Goal: Communication & Community: Share content

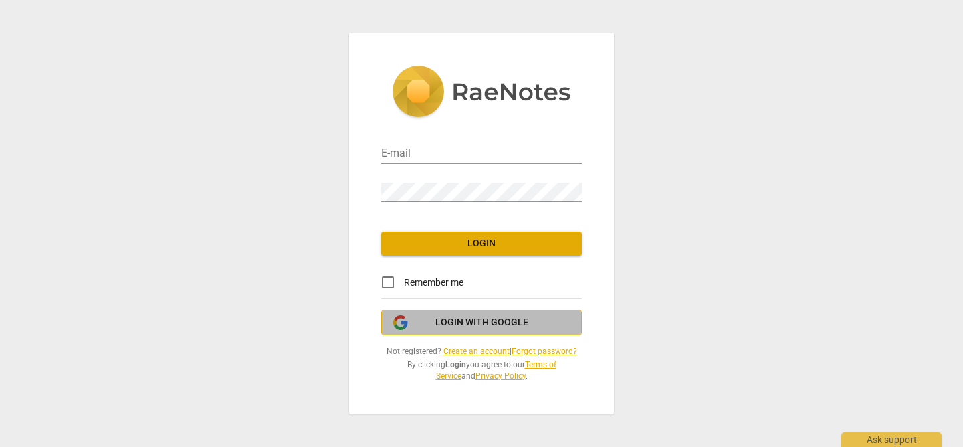
click at [429, 318] on span "Login with Google" at bounding box center [482, 322] width 178 height 13
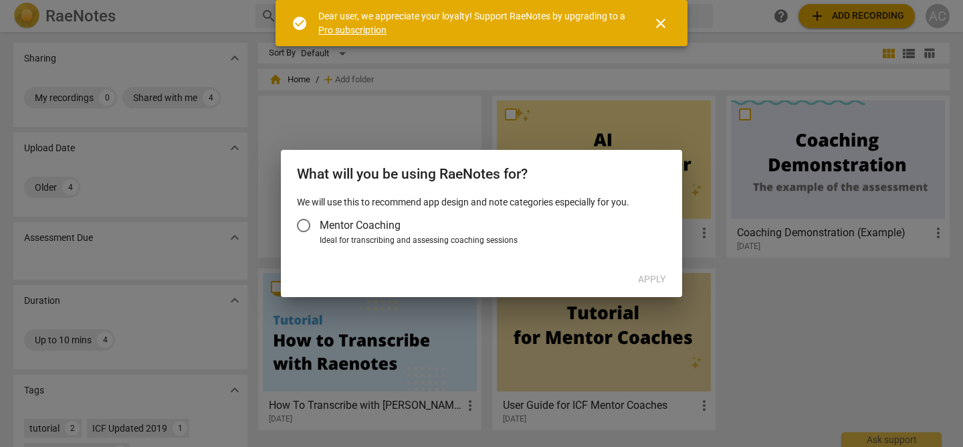
click at [305, 225] on input "Mentor Coaching" at bounding box center [304, 225] width 32 height 32
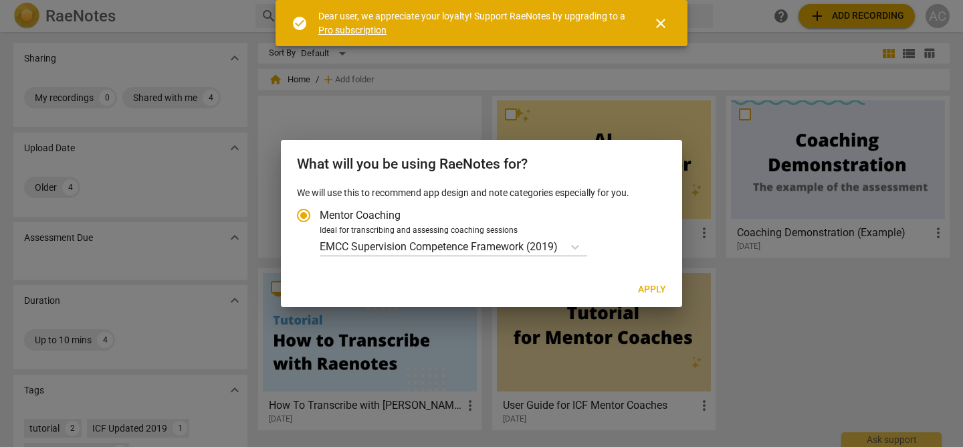
click at [639, 280] on button "Apply" at bounding box center [651, 290] width 49 height 24
radio input "false"
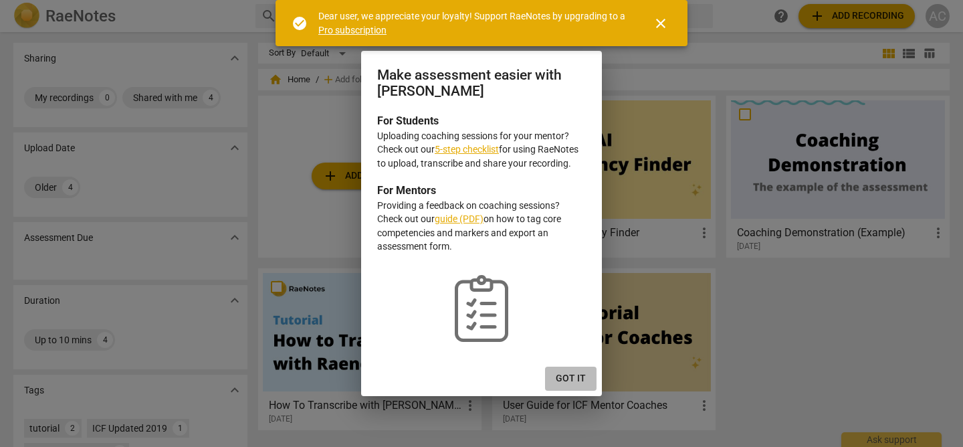
click at [573, 376] on span "Got it" at bounding box center [571, 378] width 30 height 13
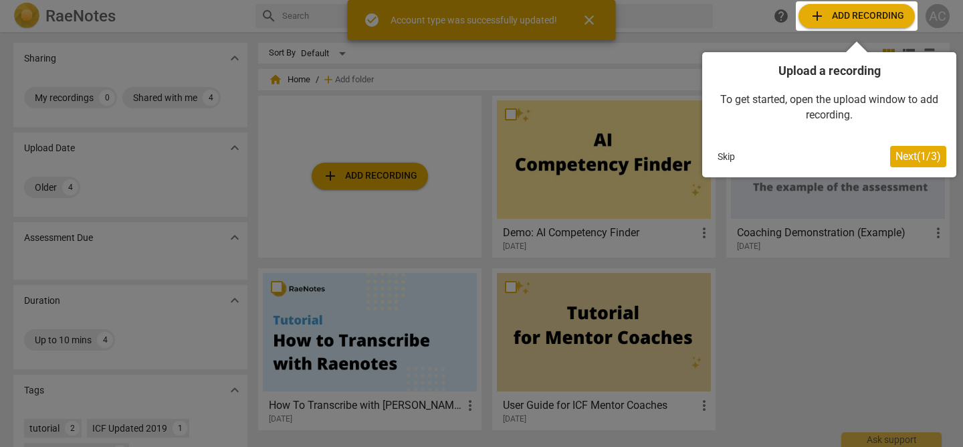
click at [838, 19] on div at bounding box center [857, 15] width 122 height 29
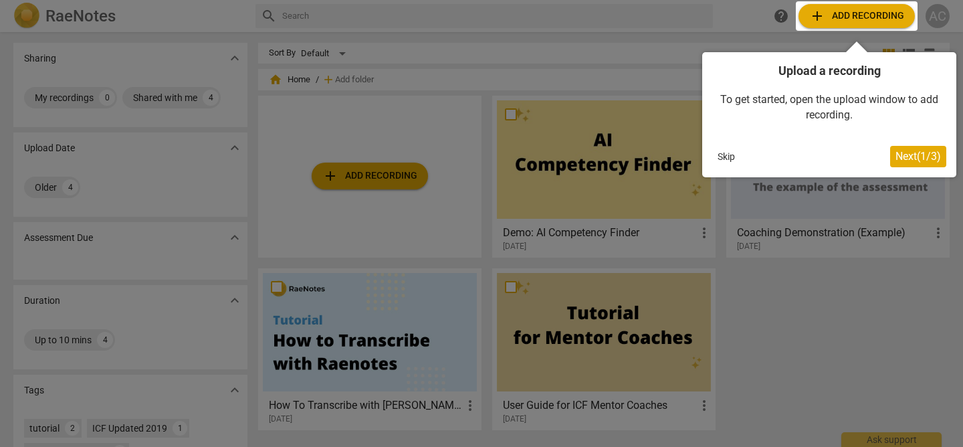
click at [851, 13] on div at bounding box center [857, 15] width 122 height 29
click at [905, 156] on span "Next ( 1 / 3 )" at bounding box center [917, 156] width 45 height 13
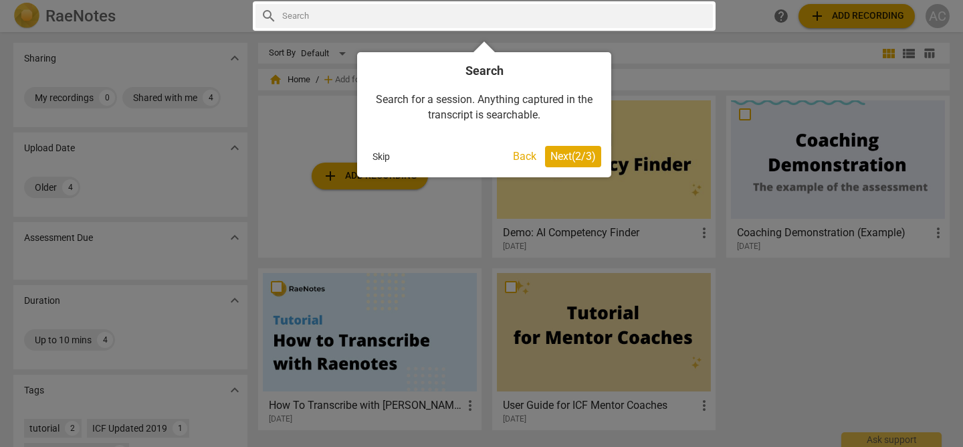
click at [569, 152] on span "Next ( 2 / 3 )" at bounding box center [572, 156] width 45 height 13
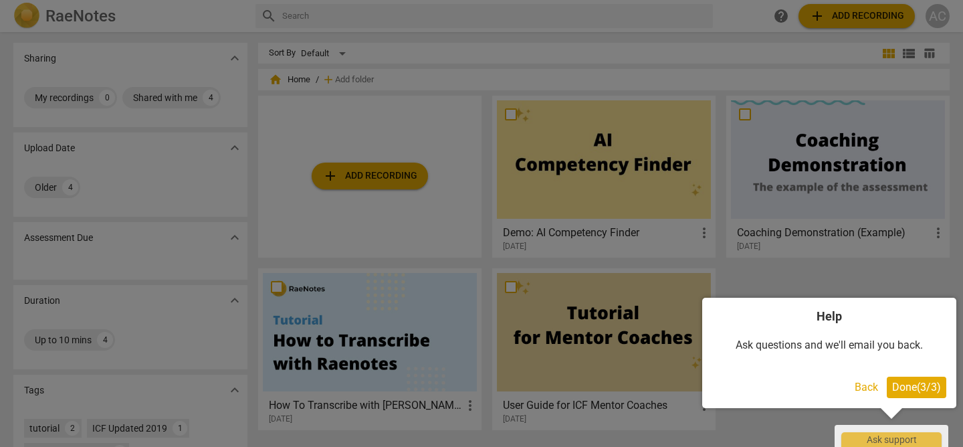
click at [914, 383] on span "Done ( 3 / 3 )" at bounding box center [916, 386] width 49 height 13
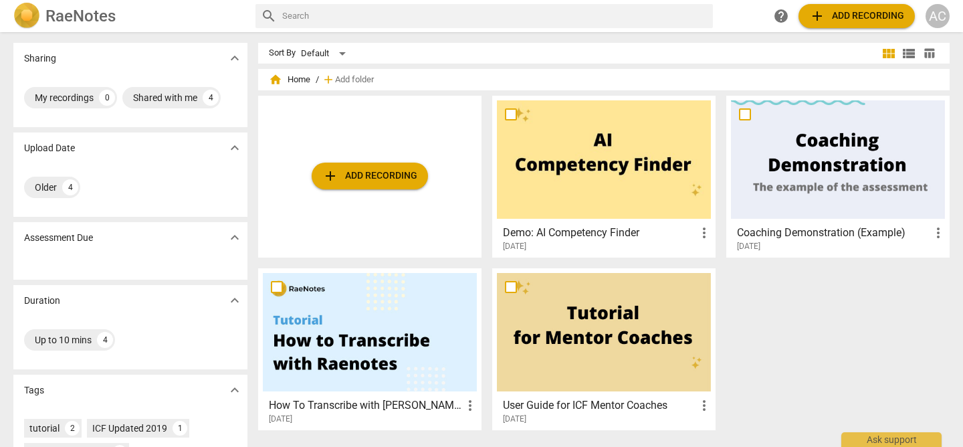
click at [843, 11] on span "add Add recording" at bounding box center [856, 16] width 95 height 16
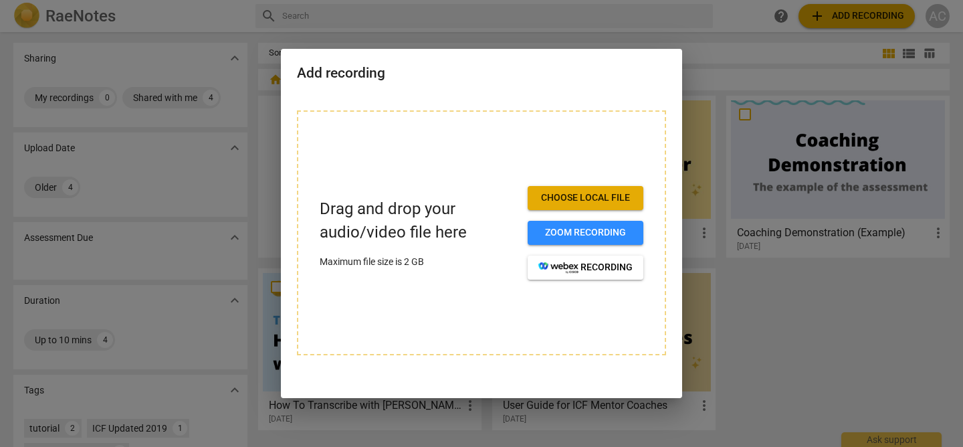
click at [572, 202] on span "Choose local file" at bounding box center [585, 197] width 94 height 13
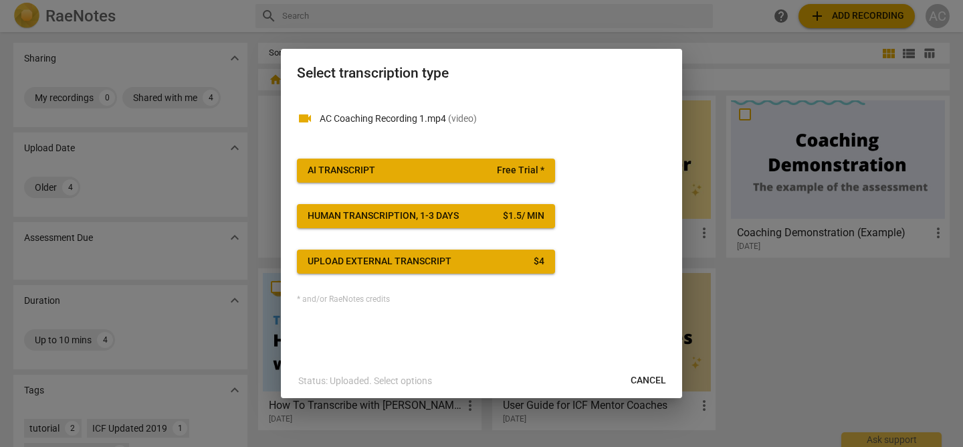
click at [366, 169] on div "AI Transcript" at bounding box center [342, 170] width 68 height 13
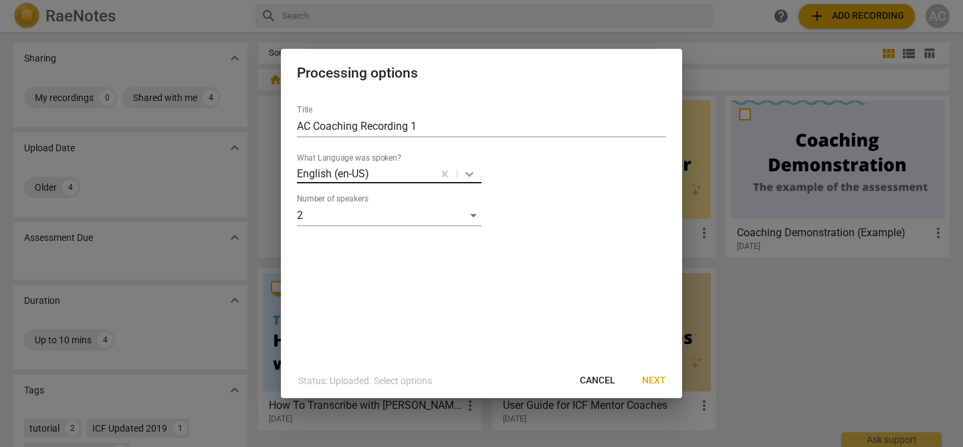
click at [472, 171] on icon at bounding box center [469, 173] width 13 height 13
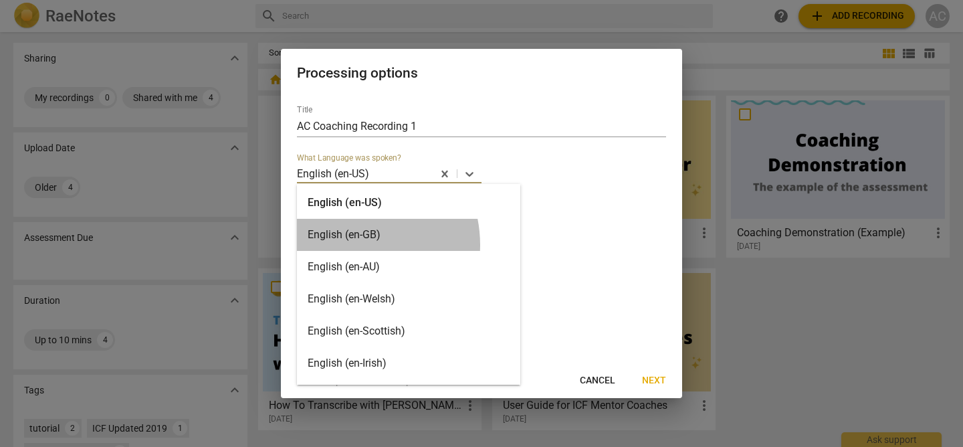
click at [346, 245] on div "English (en-GB)" at bounding box center [408, 235] width 223 height 32
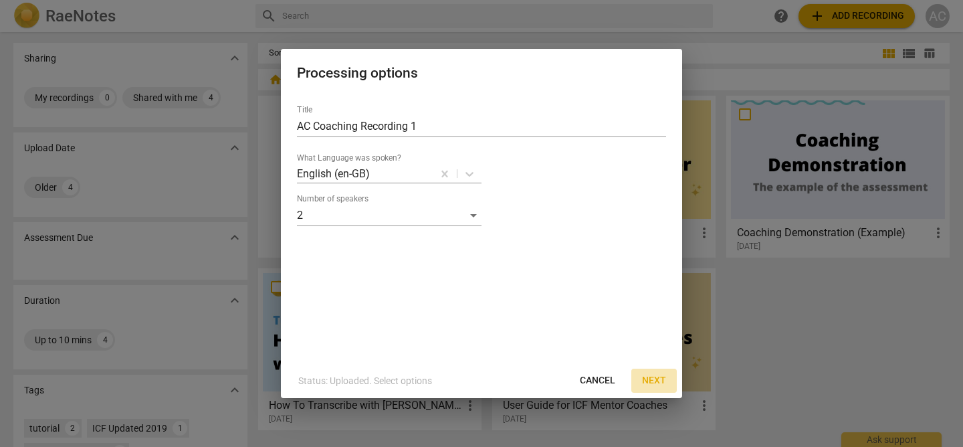
click at [652, 376] on span "Next" at bounding box center [654, 380] width 24 height 13
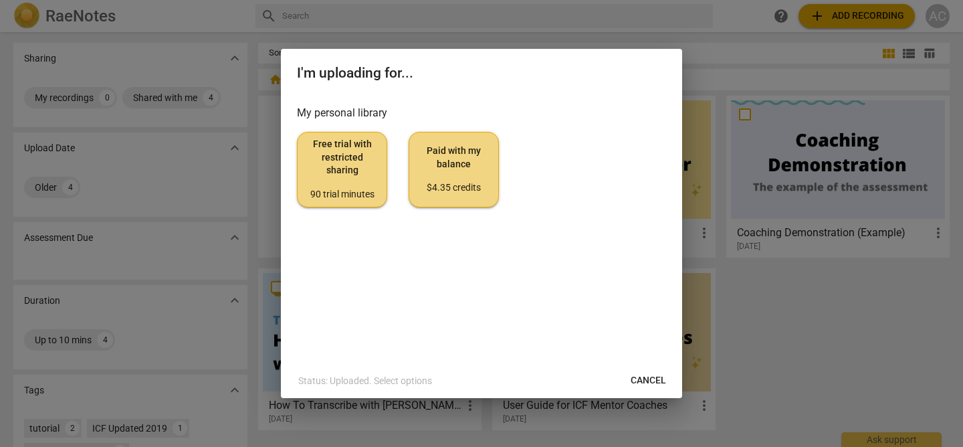
click at [356, 179] on span "Free trial with restricted sharing 90 trial minutes" at bounding box center [342, 169] width 68 height 63
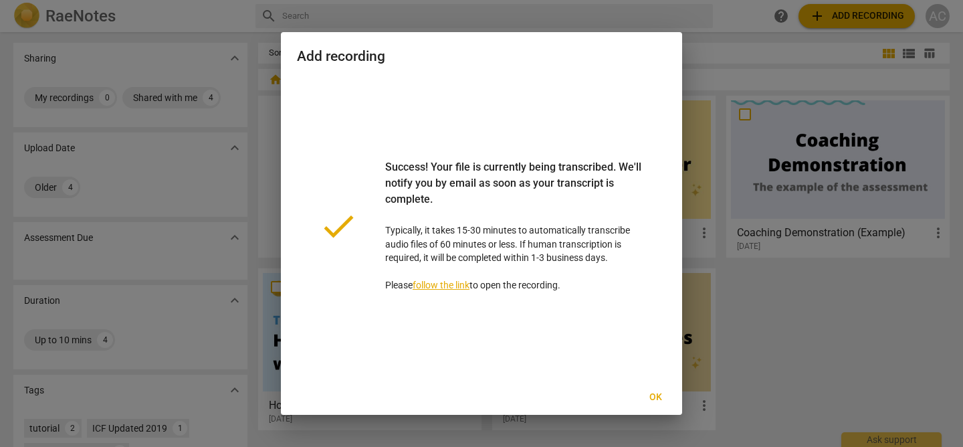
click at [654, 393] on span "Ok" at bounding box center [655, 397] width 21 height 13
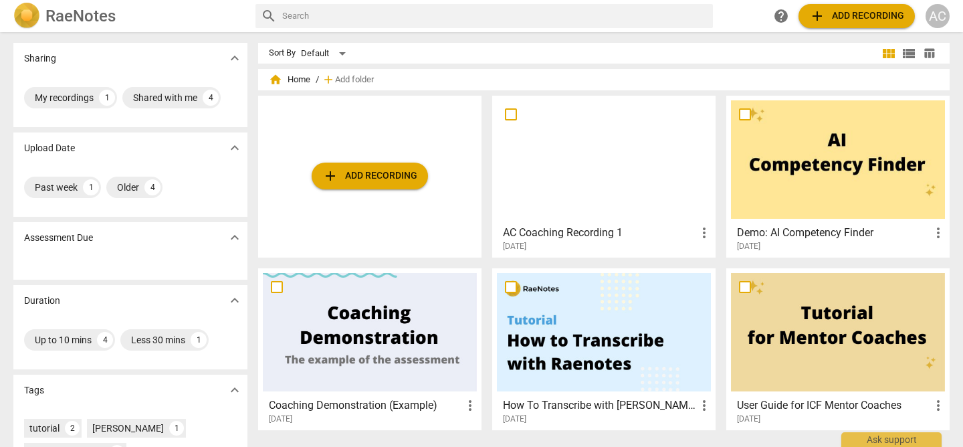
click at [594, 162] on div at bounding box center [604, 159] width 214 height 118
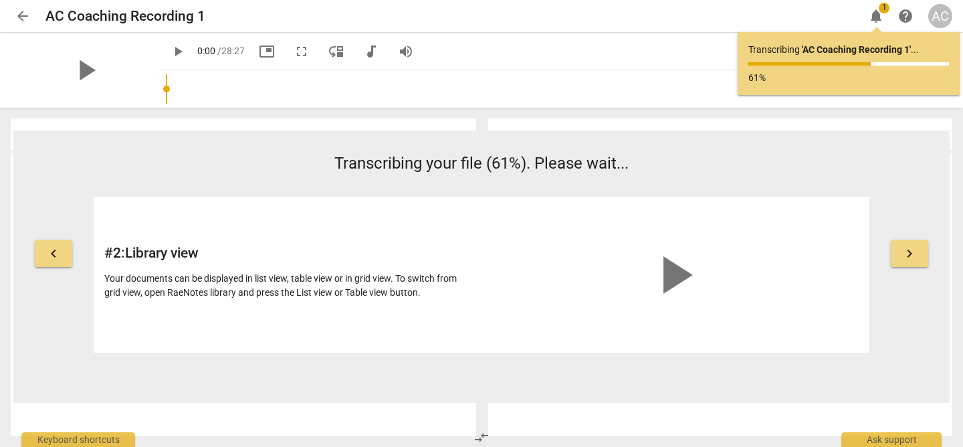
click at [19, 9] on span "arrow_back" at bounding box center [23, 16] width 16 height 16
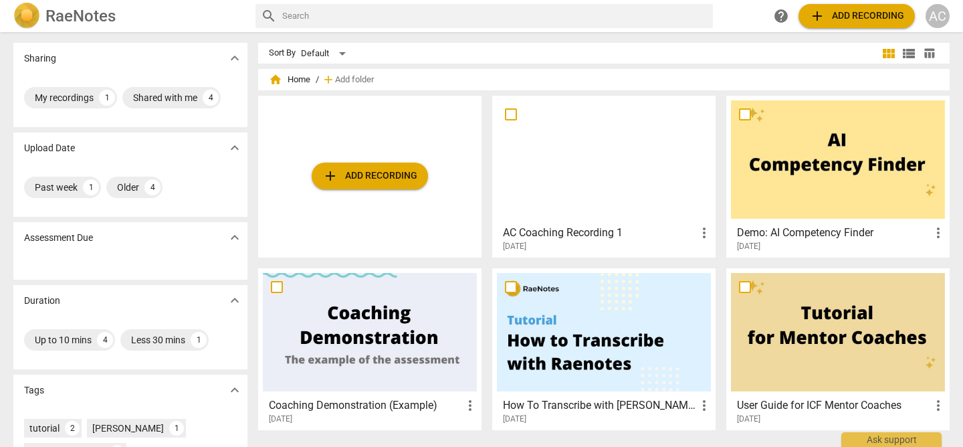
click at [703, 230] on span "more_vert" at bounding box center [704, 233] width 16 height 16
click at [641, 37] on div at bounding box center [481, 223] width 963 height 447
click at [207, 96] on div "4" at bounding box center [211, 98] width 16 height 16
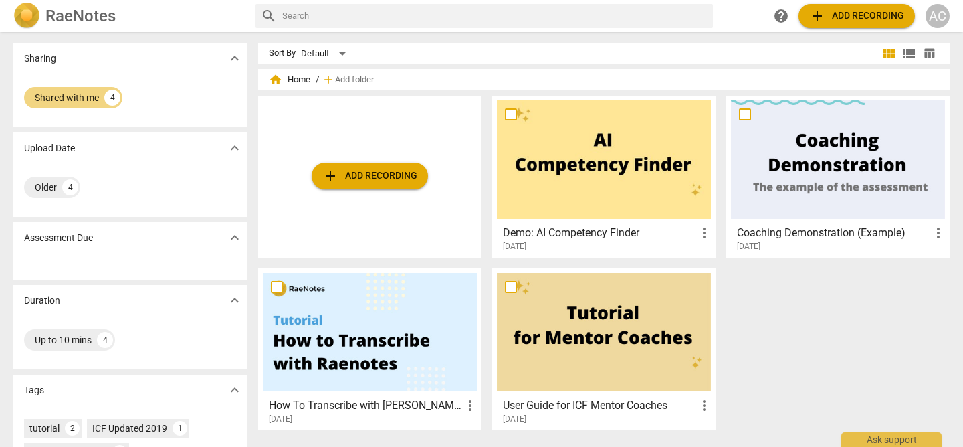
click at [234, 57] on span "expand_more" at bounding box center [235, 58] width 16 height 16
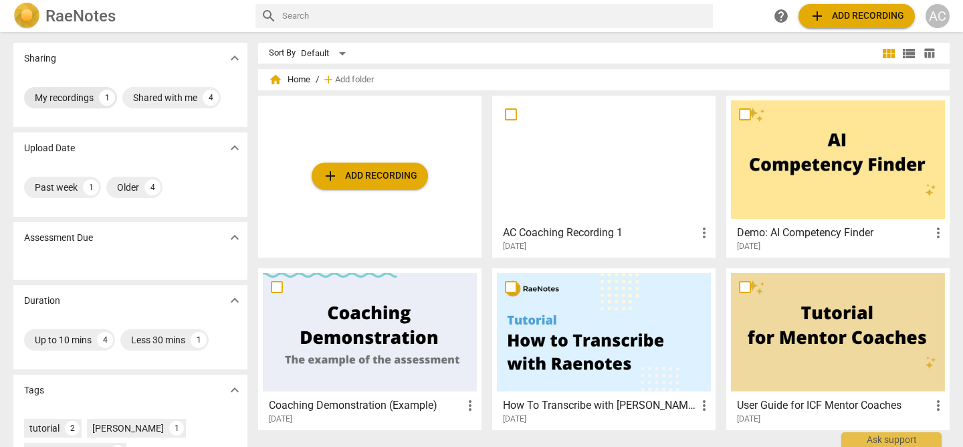
click at [71, 98] on div "My recordings" at bounding box center [64, 97] width 59 height 13
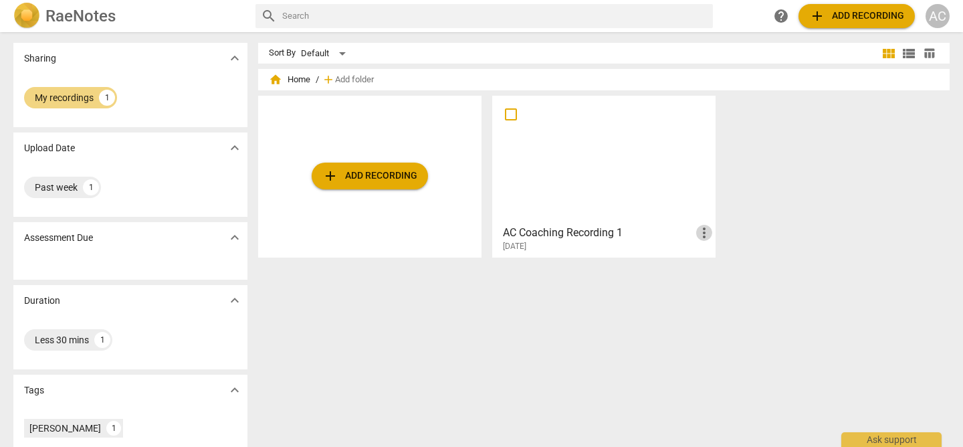
click at [702, 235] on span "more_vert" at bounding box center [704, 233] width 16 height 16
click at [579, 348] on div at bounding box center [481, 223] width 963 height 447
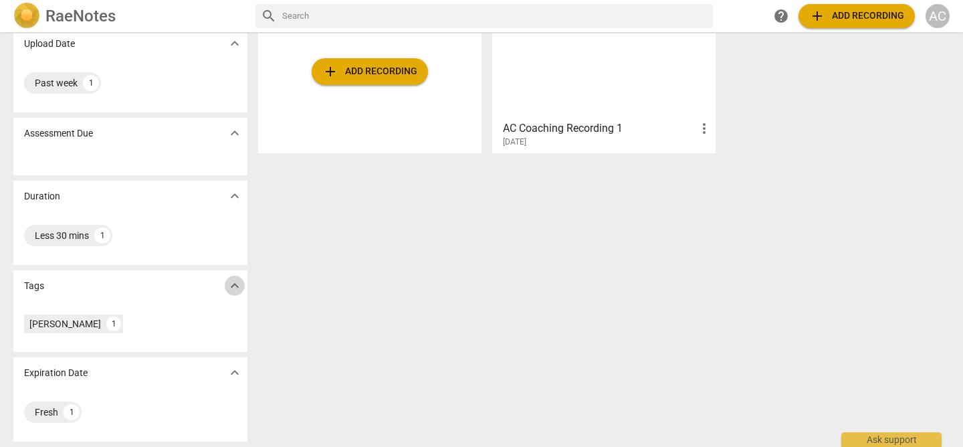
click at [232, 286] on span "expand_more" at bounding box center [235, 286] width 16 height 16
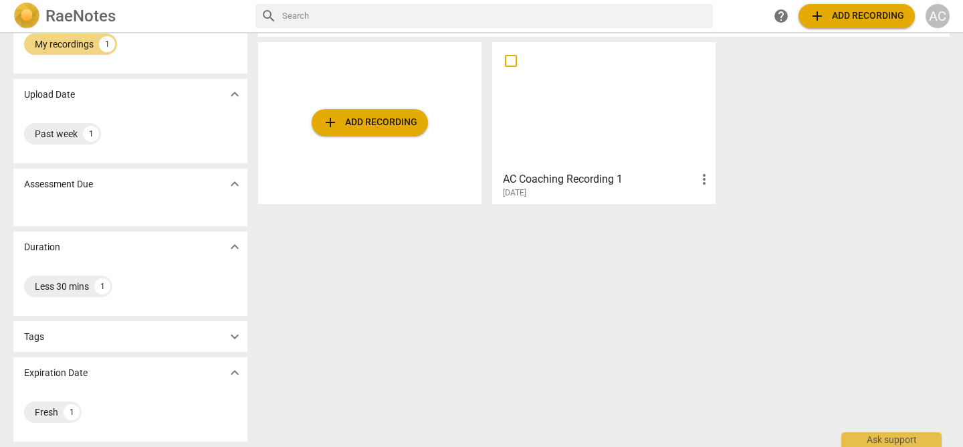
click at [233, 332] on span "expand_more" at bounding box center [235, 336] width 16 height 16
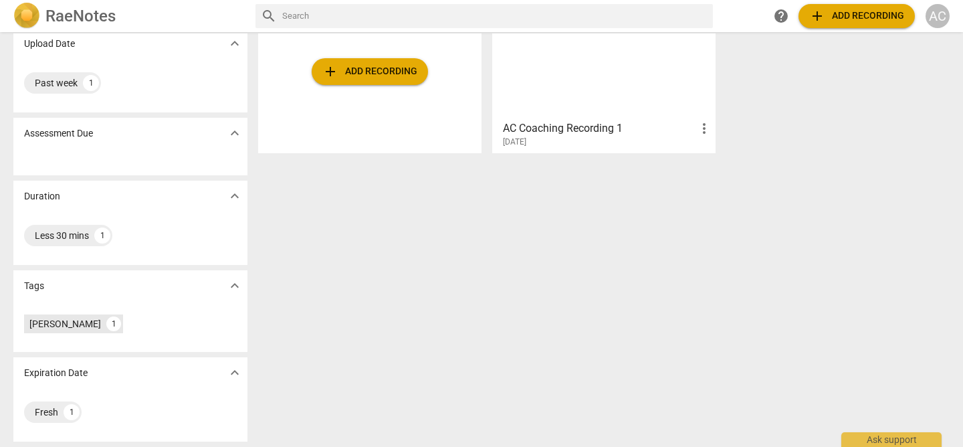
click at [70, 318] on div "[PERSON_NAME]" at bounding box center [65, 323] width 72 height 13
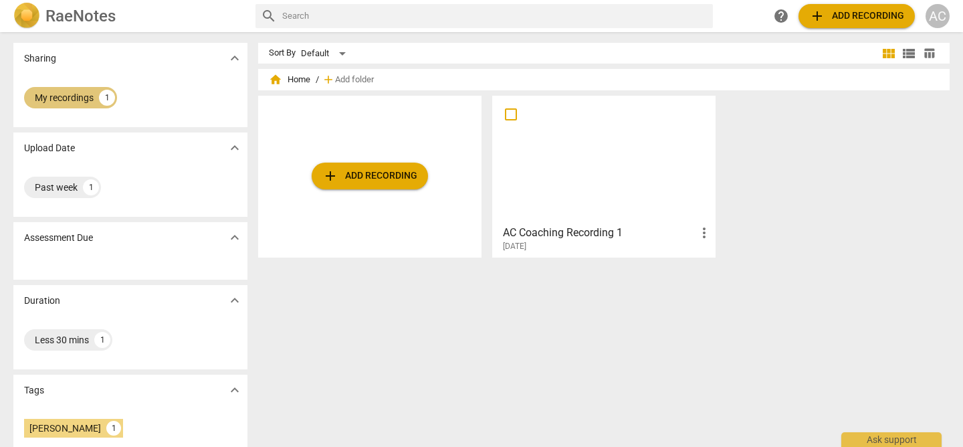
click at [96, 99] on div "My recordings 1" at bounding box center [70, 97] width 93 height 21
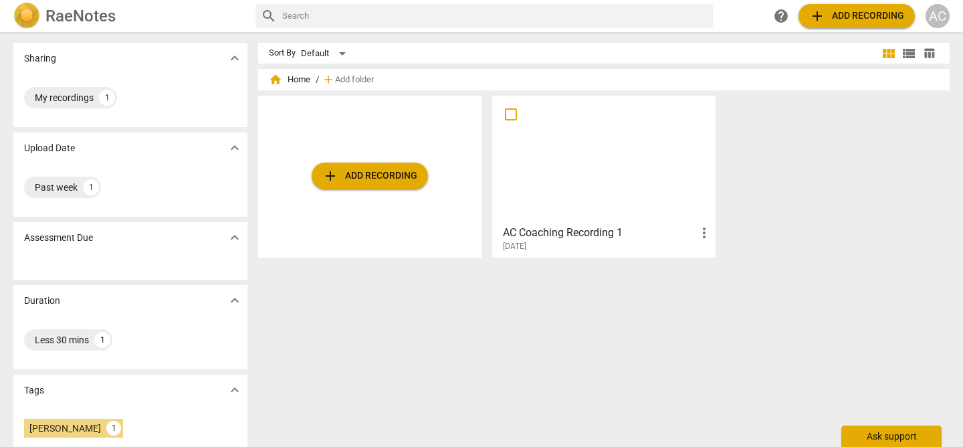
click at [899, 439] on div "Ask support" at bounding box center [891, 435] width 100 height 21
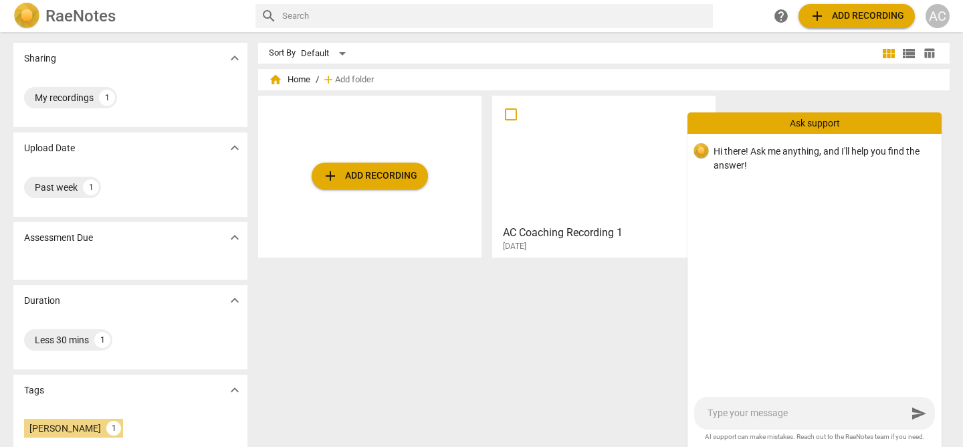
type textarea "H"
type textarea "Ho"
type textarea "How"
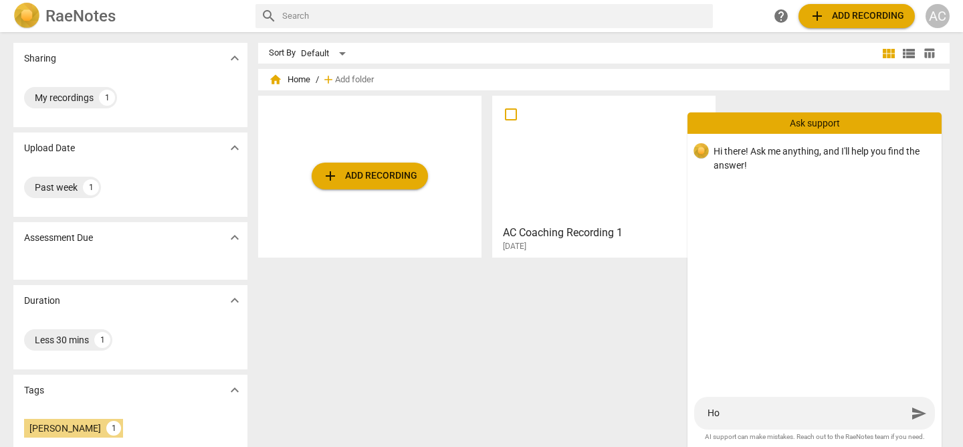
type textarea "How"
type textarea "How d"
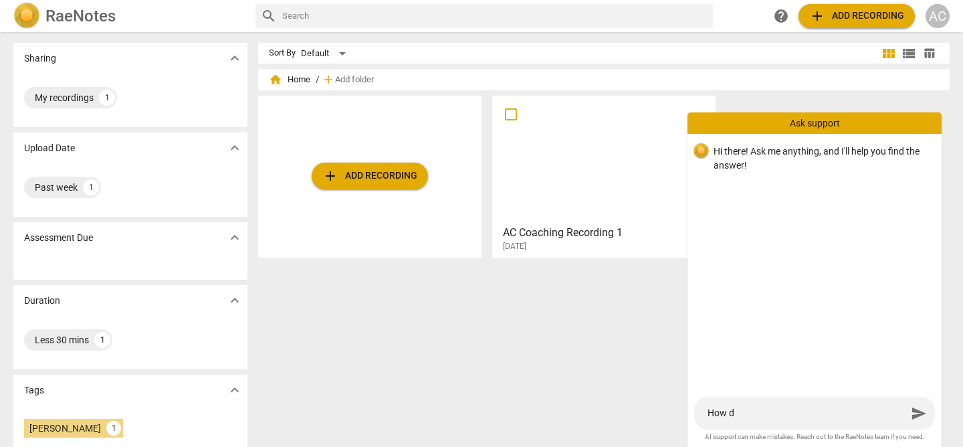
type textarea "How do"
type textarea "How do I"
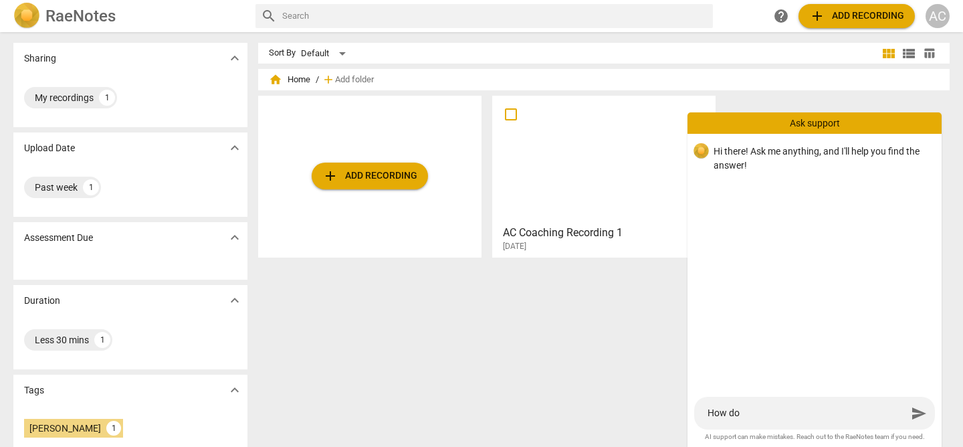
type textarea "How do I"
type textarea "How do I s"
type textarea "How do I sh"
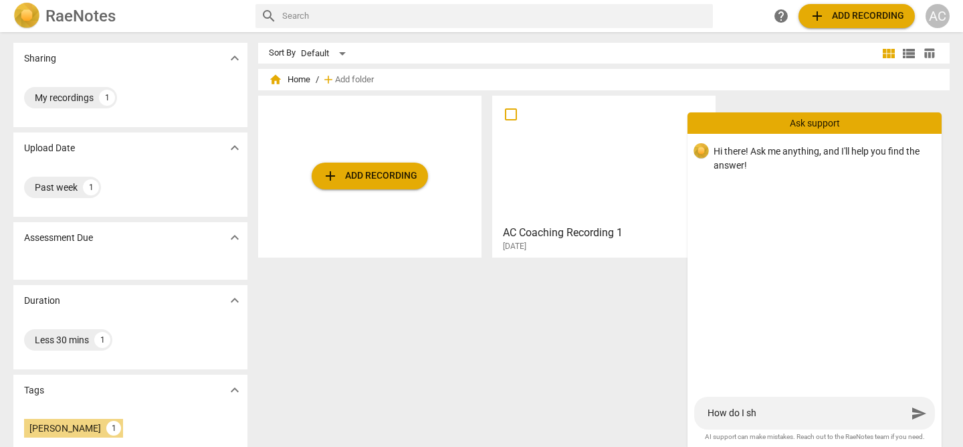
type textarea "How do I sha"
type textarea "How do I shar"
type textarea "How do I share"
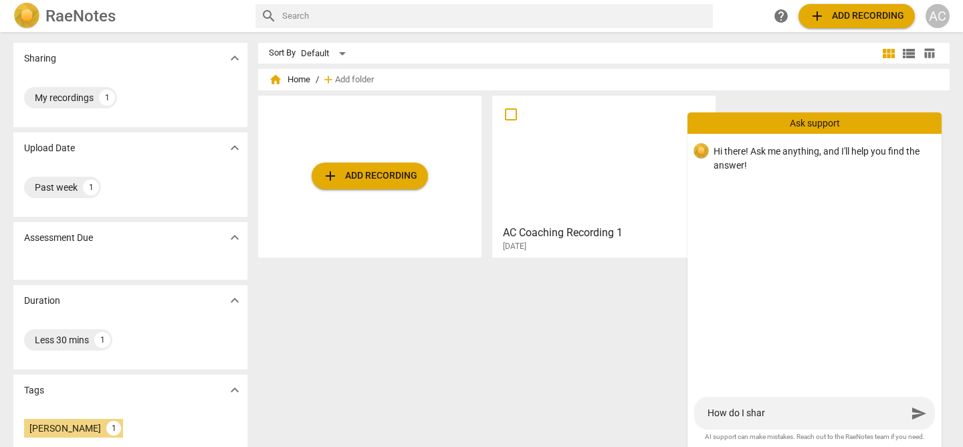
type textarea "How do I share"
type textarea "How do I share m"
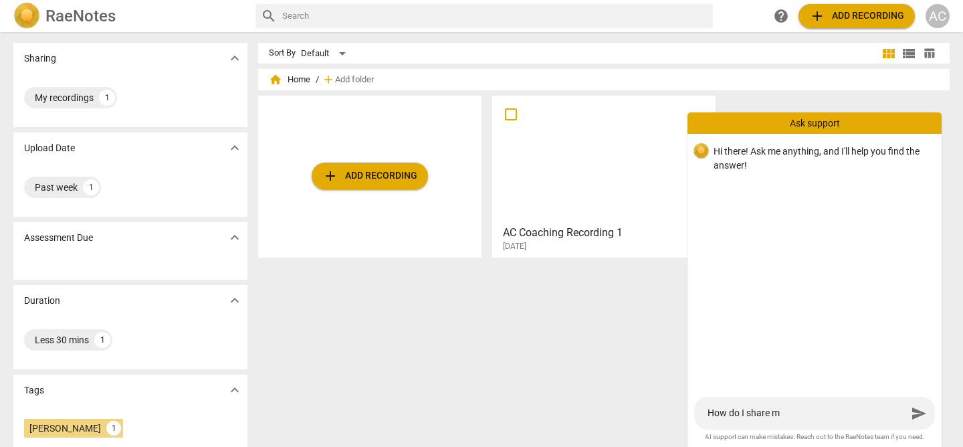
type textarea "How do I share my"
type textarea "How do I share my v"
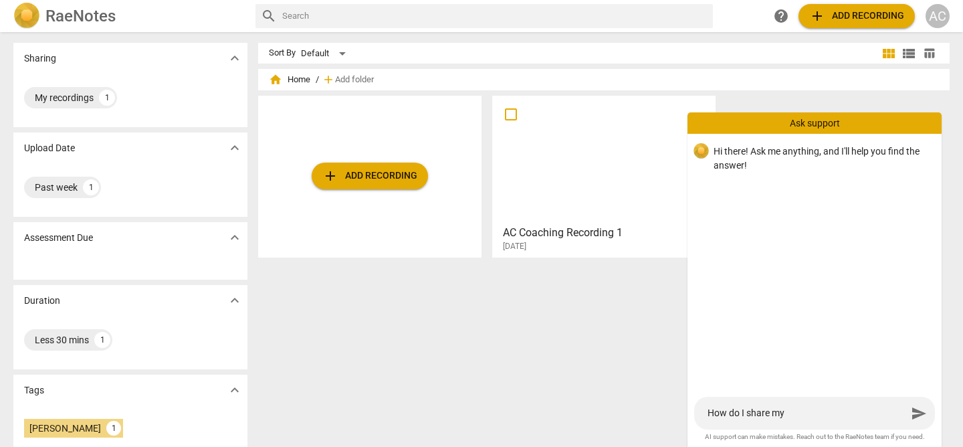
type textarea "How do I share my v"
type textarea "How do I share my vi"
type textarea "How do I share my vid"
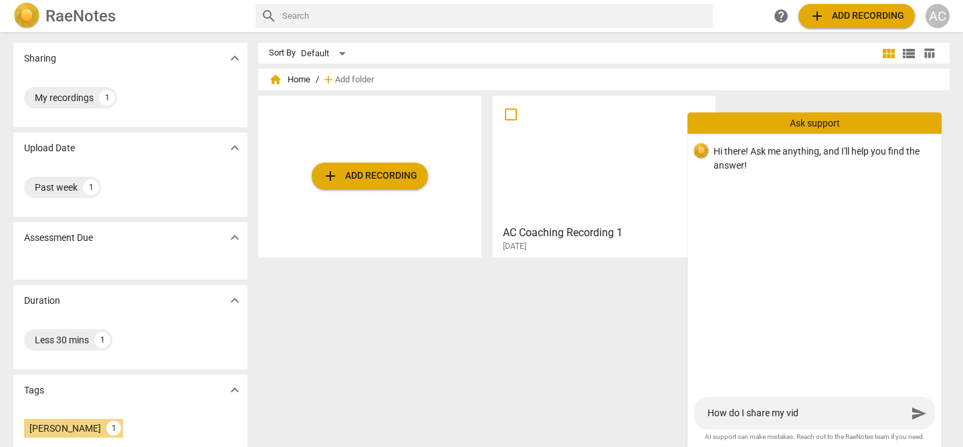
type textarea "How do I share my vide"
type textarea "How do I share my video"
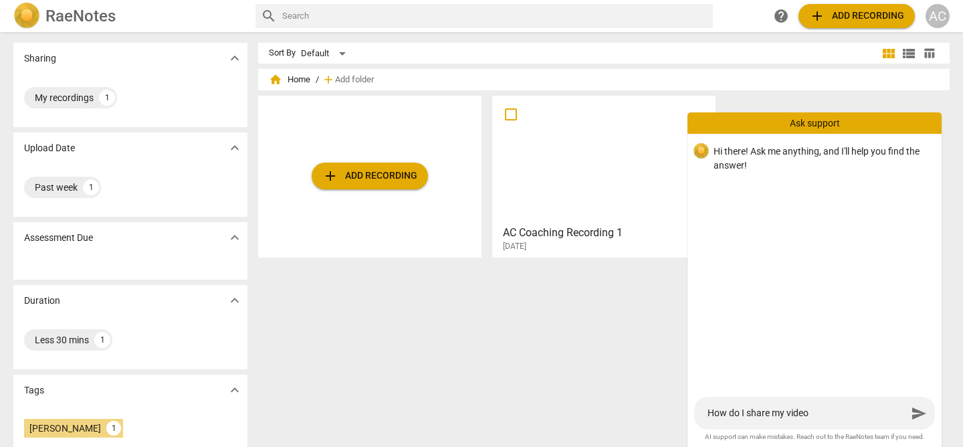
type textarea "How do I share my video"
type textarea "How do I share my video w"
type textarea "How do I share my video wi"
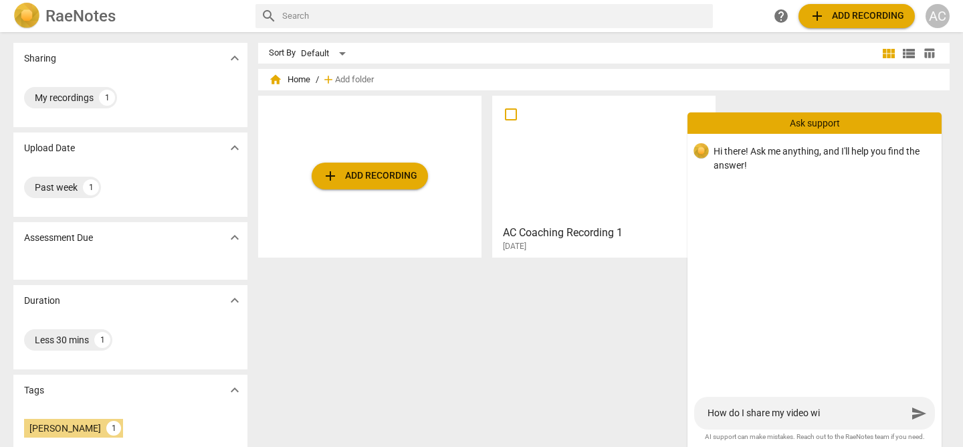
type textarea "How do I share my video wit"
type textarea "How do I share my video with"
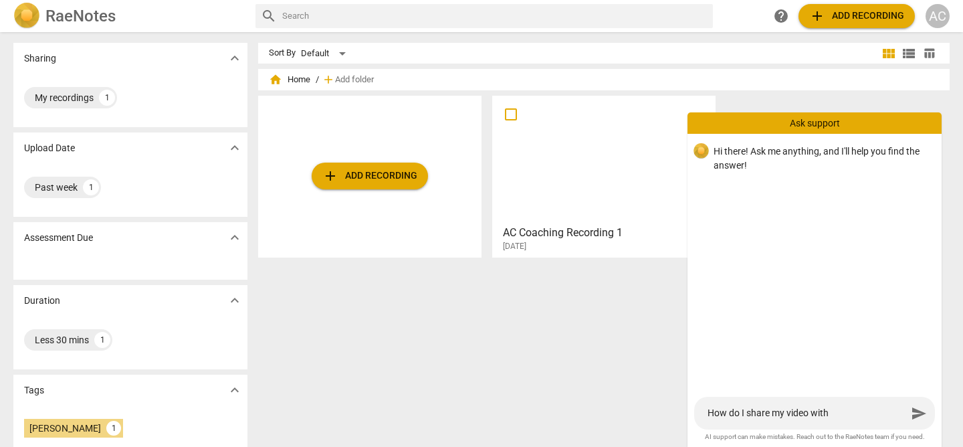
type textarea "How do I share my video with"
type textarea "How do I share my video with a"
type textarea "How do I share my video with an"
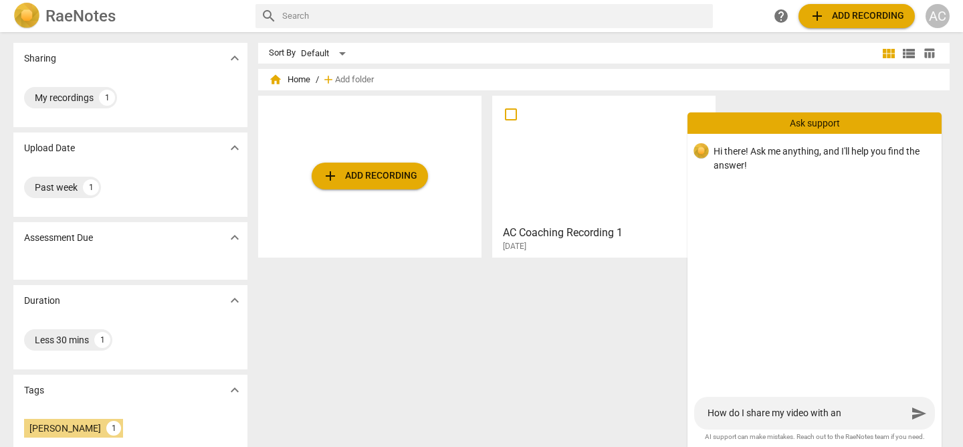
type textarea "How do I share my video with ano"
type textarea "How do I share my video with anot"
type textarea "How do I share my video with anoth"
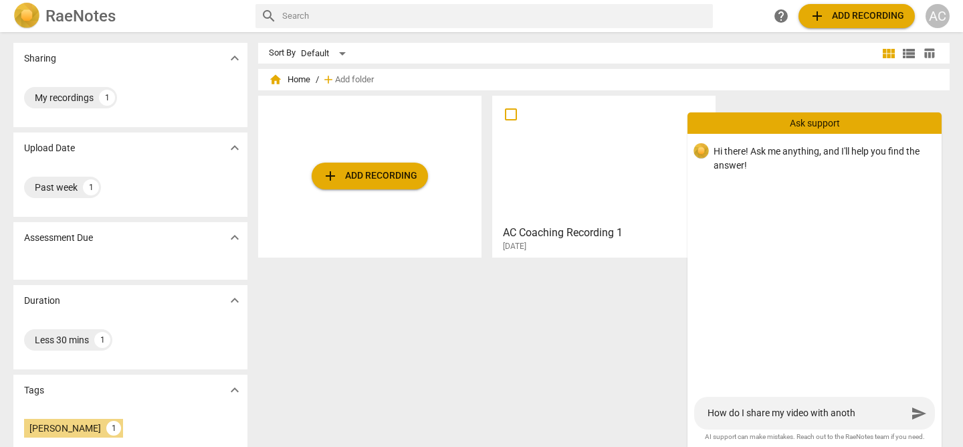
type textarea "How do I share my video with anothe"
type textarea "How do I share my video with another"
type textarea "How do I share my video with another?"
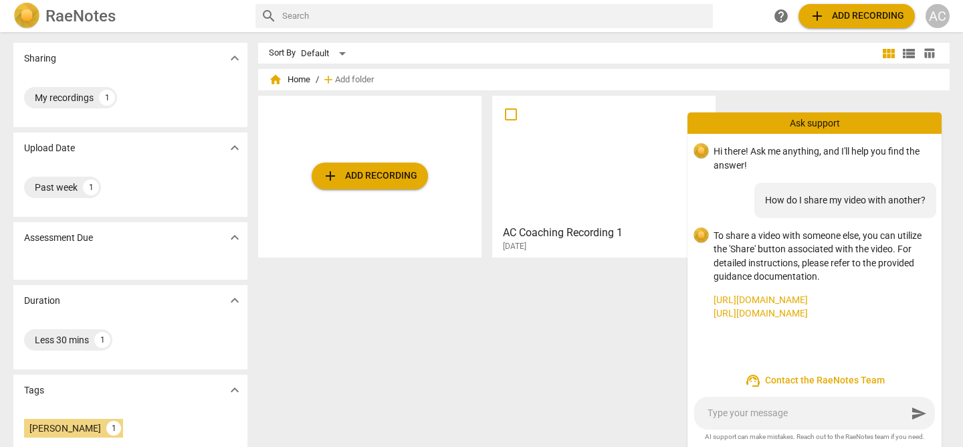
click at [819, 304] on link "https://www.raenotes.com/help/icf_share.html" at bounding box center [822, 300] width 217 height 14
click at [564, 356] on div "Sort By Default view_module view_list table_chart home Home / add Add folder ad…" at bounding box center [609, 239] width 702 height 393
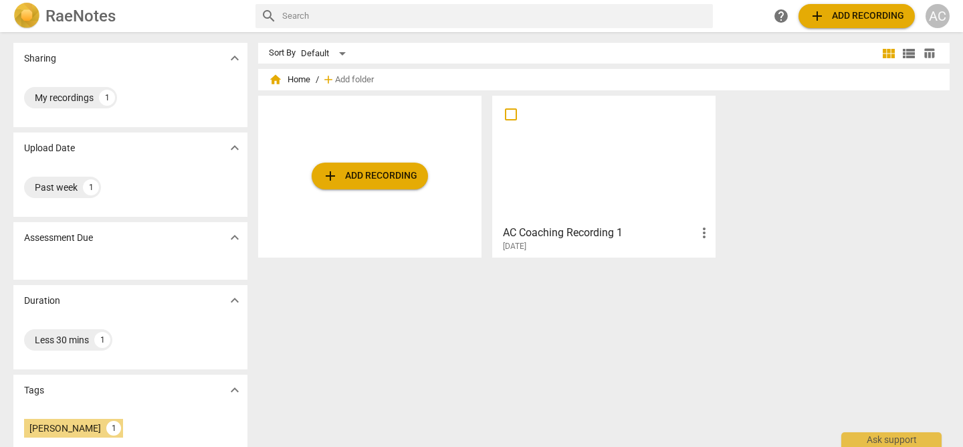
click at [601, 212] on div at bounding box center [604, 159] width 214 height 118
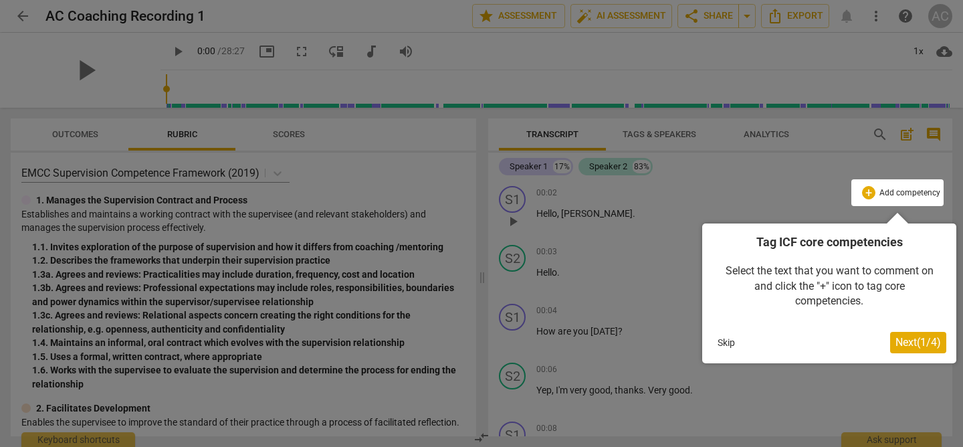
click at [722, 344] on button "Skip" at bounding box center [726, 342] width 28 height 20
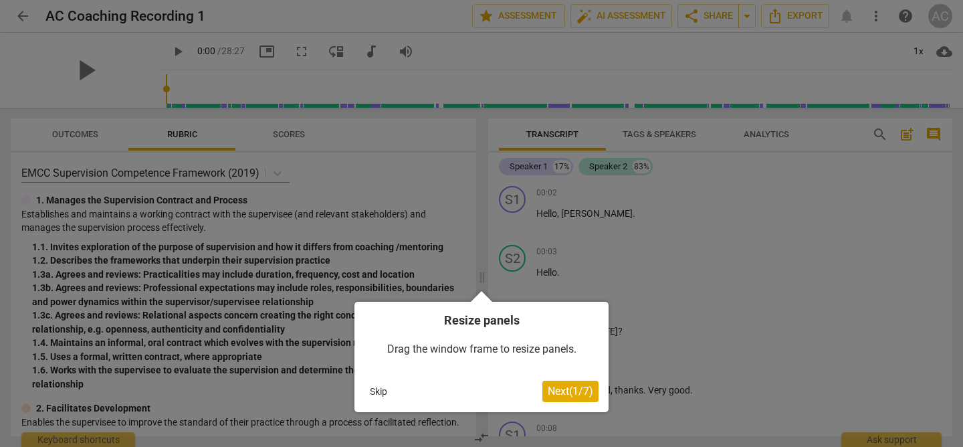
click at [562, 388] on span "Next ( 1 / 7 )" at bounding box center [570, 391] width 45 height 13
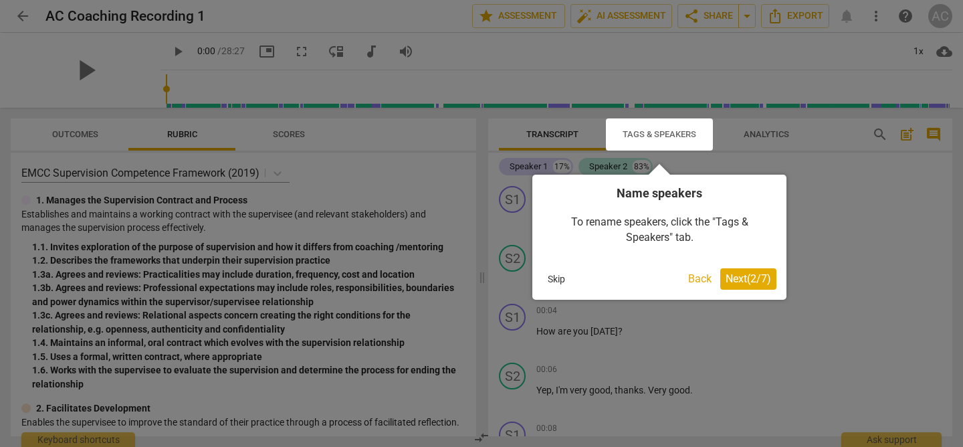
click at [554, 274] on button "Skip" at bounding box center [556, 279] width 28 height 20
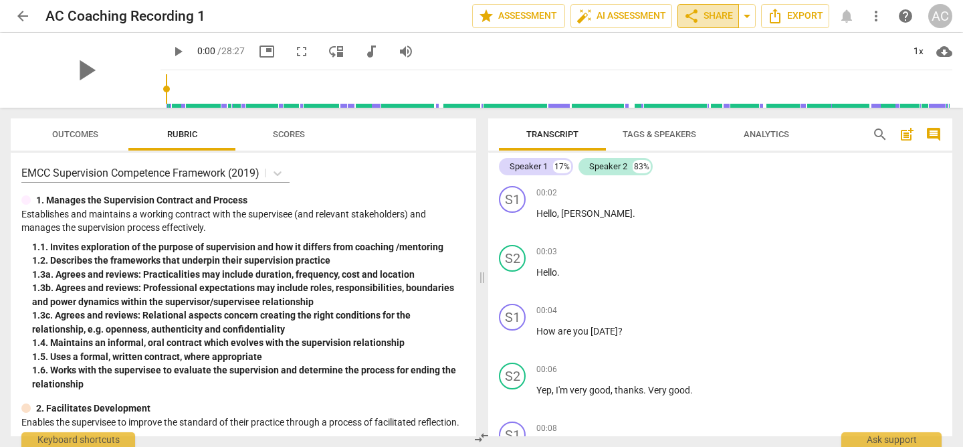
click at [714, 18] on span "share Share" at bounding box center [707, 16] width 49 height 16
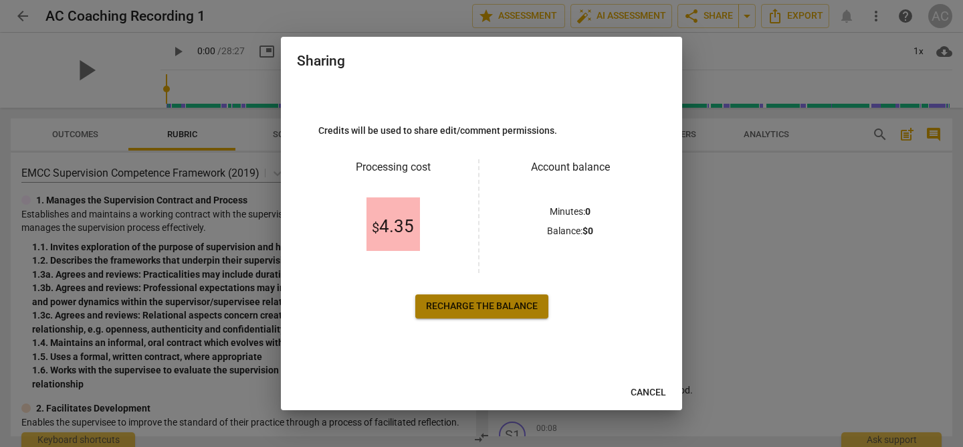
click at [463, 305] on span "Recharge the balance" at bounding box center [482, 306] width 112 height 13
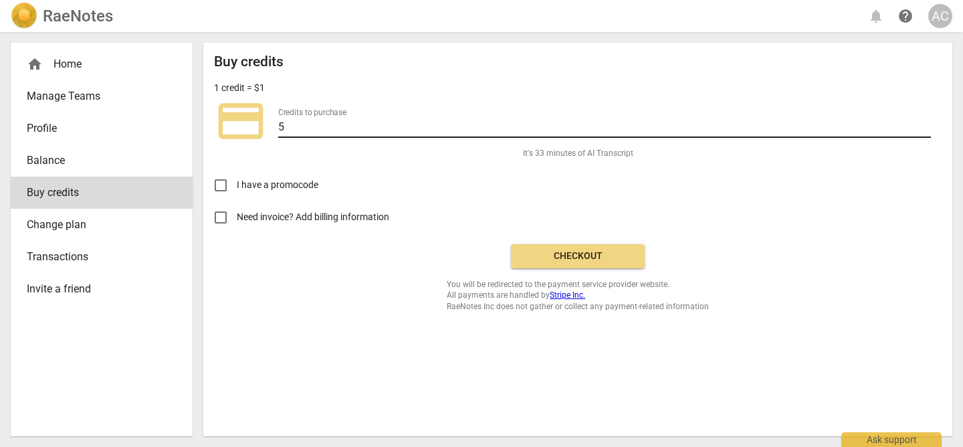
click at [290, 125] on input "5" at bounding box center [604, 127] width 653 height 19
type input "5"
type input "12"
click at [569, 255] on span "Checkout" at bounding box center [578, 255] width 112 height 13
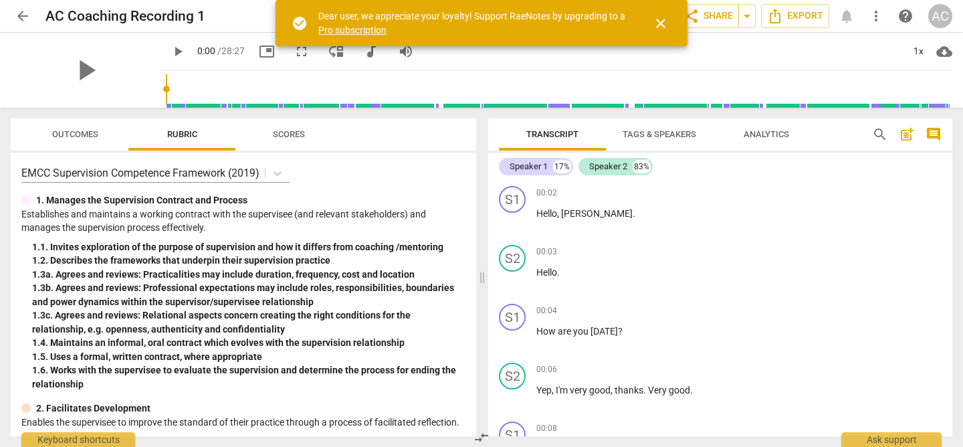
click at [661, 20] on span "close" at bounding box center [661, 23] width 16 height 16
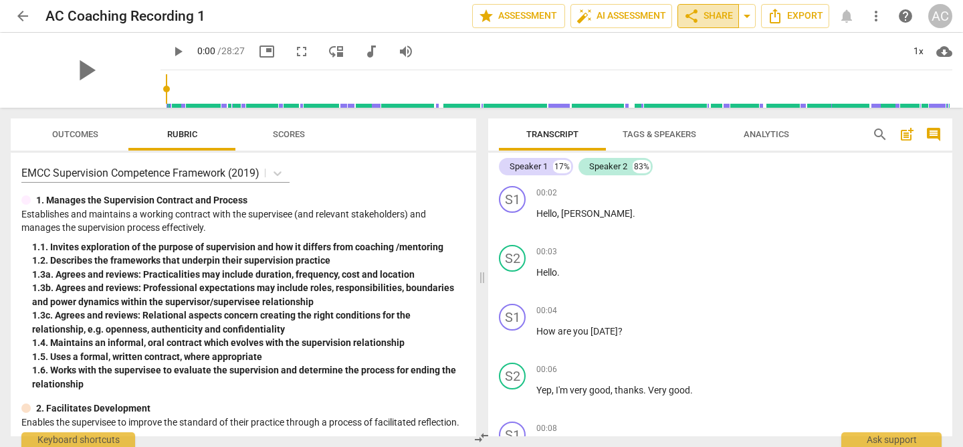
click at [706, 13] on span "share Share" at bounding box center [707, 16] width 49 height 16
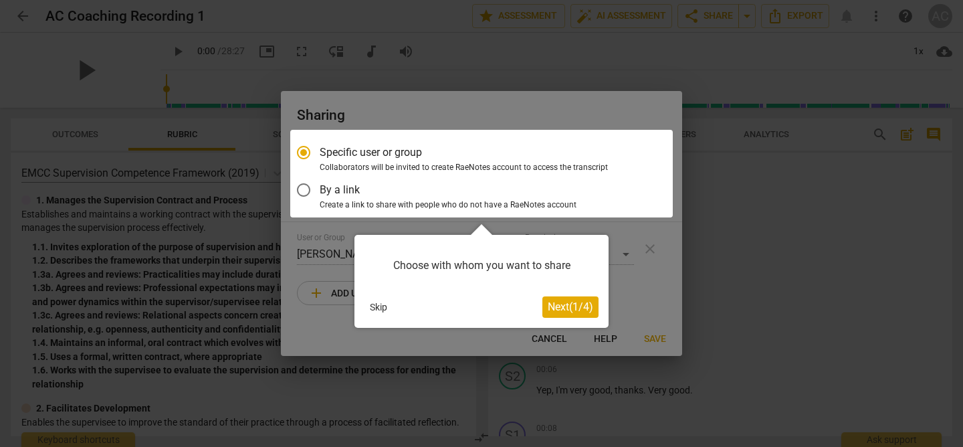
click at [565, 310] on span "Next ( 1 / 4 )" at bounding box center [570, 306] width 45 height 13
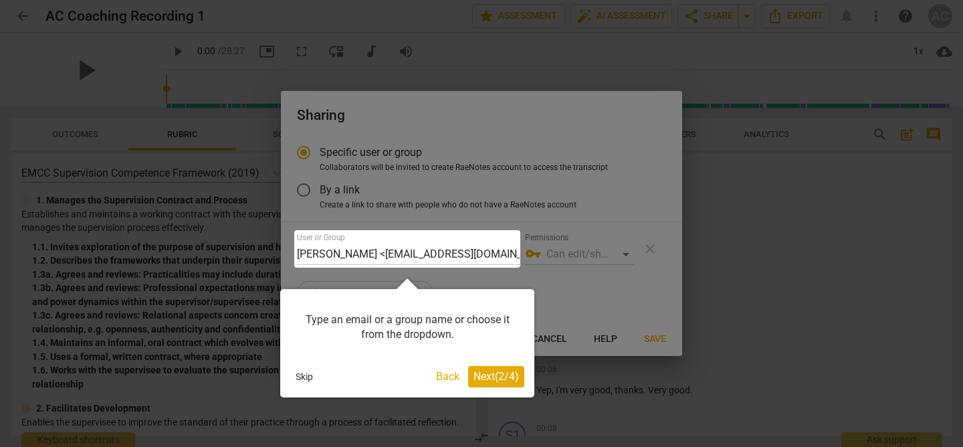
click at [299, 372] on button "Skip" at bounding box center [304, 376] width 28 height 20
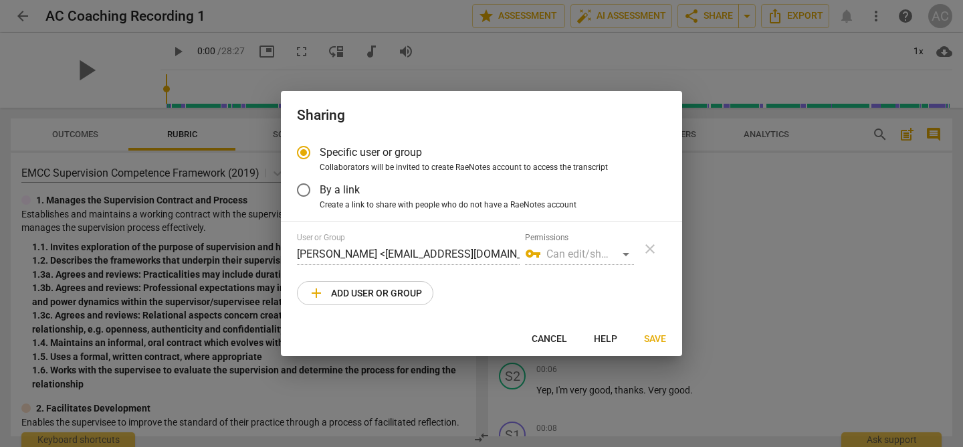
click at [562, 255] on div "vpn_key Can edit/share" at bounding box center [579, 253] width 109 height 21
click at [378, 292] on span "add Add user or group" at bounding box center [365, 293] width 114 height 16
radio input "false"
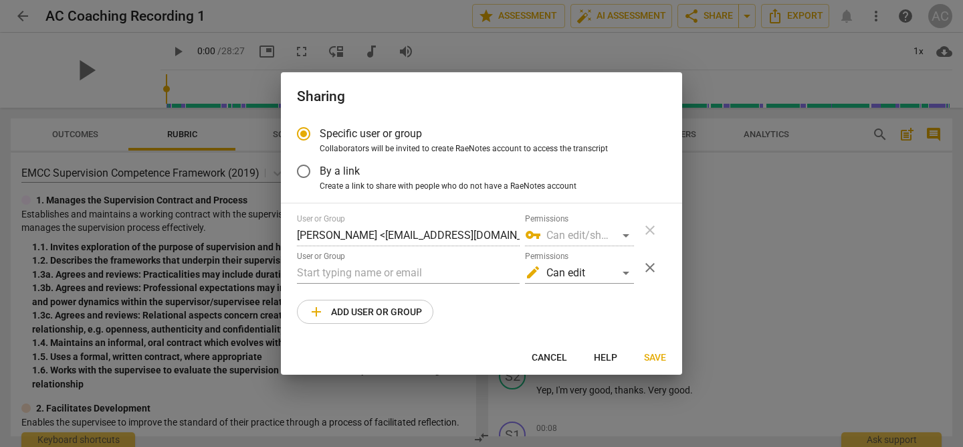
click at [366, 261] on div "User or Group" at bounding box center [408, 267] width 223 height 32
click at [358, 276] on input "text" at bounding box center [408, 272] width 223 height 21
type input "[EMAIL_ADDRESS][DOMAIN_NAME]"
click at [654, 354] on span "Save" at bounding box center [655, 357] width 22 height 13
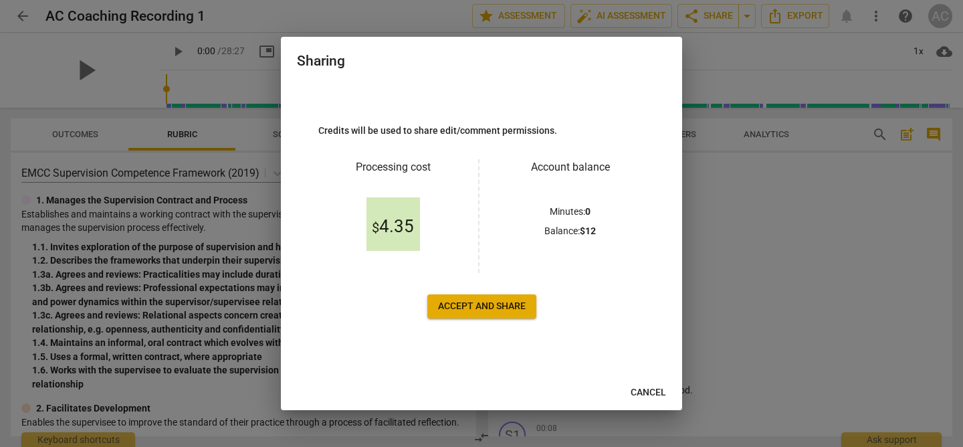
click at [500, 308] on span "Accept and share" at bounding box center [482, 306] width 88 height 13
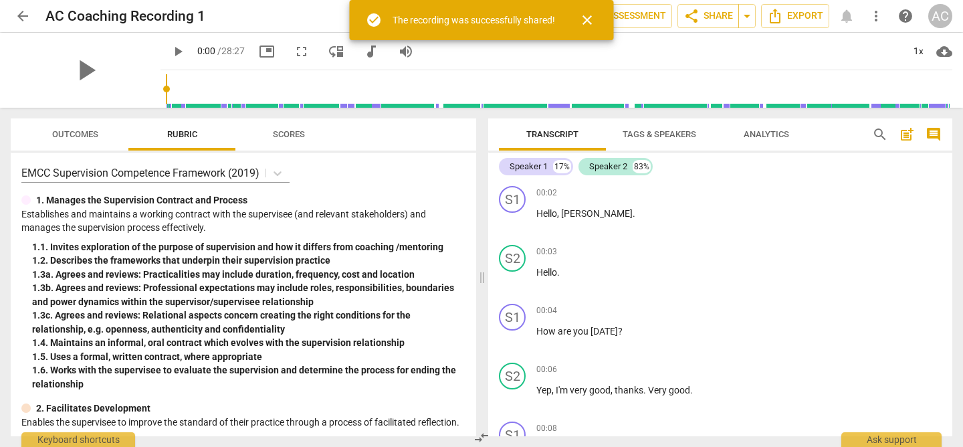
click at [585, 22] on span "close" at bounding box center [587, 20] width 16 height 16
